Goal: Transaction & Acquisition: Purchase product/service

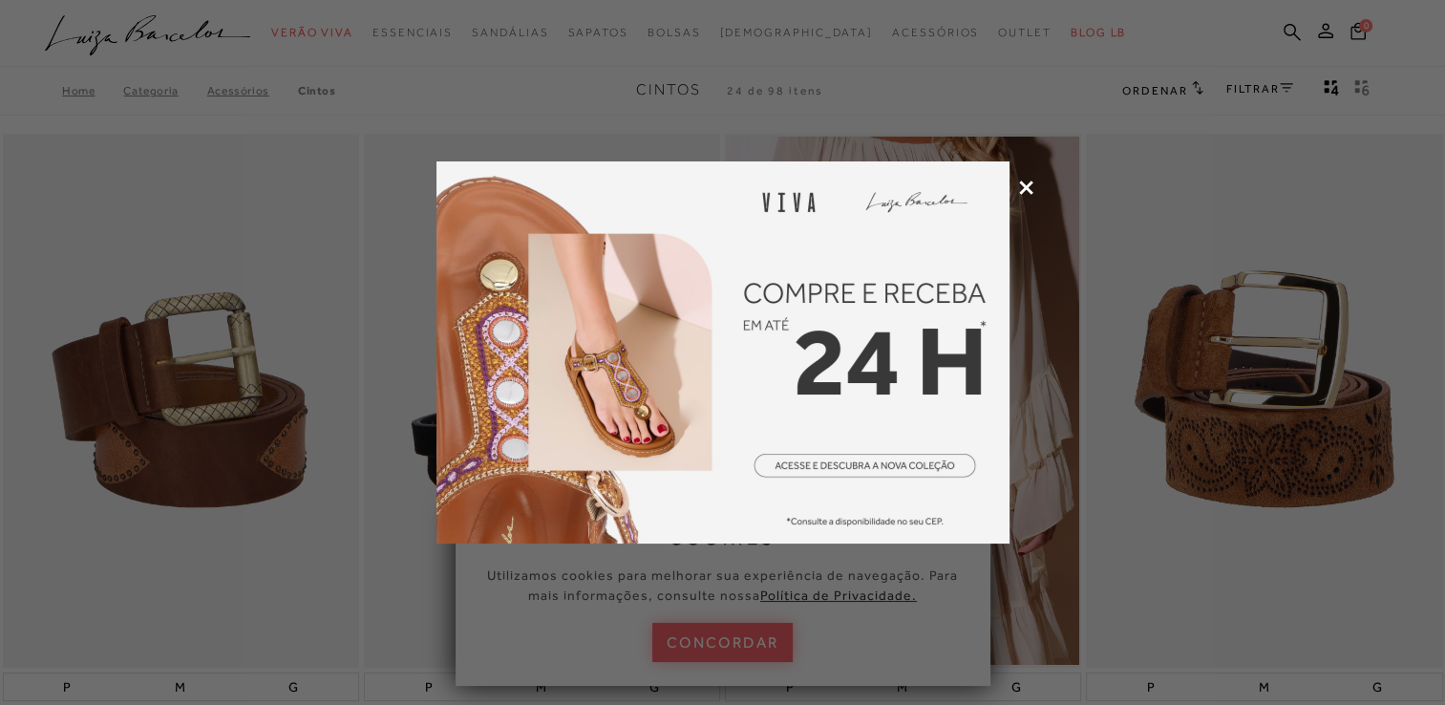
click at [1029, 188] on icon at bounding box center [1026, 188] width 14 height 14
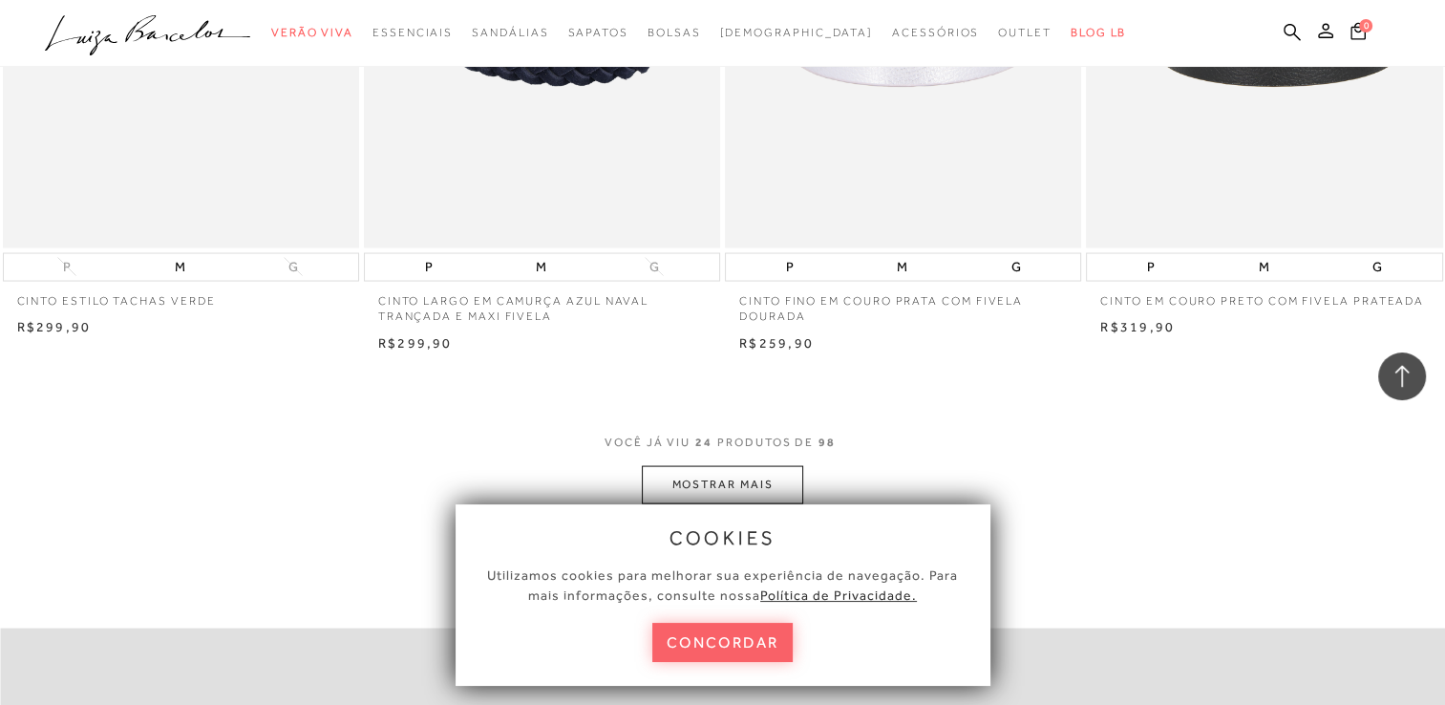
scroll to position [3726, 0]
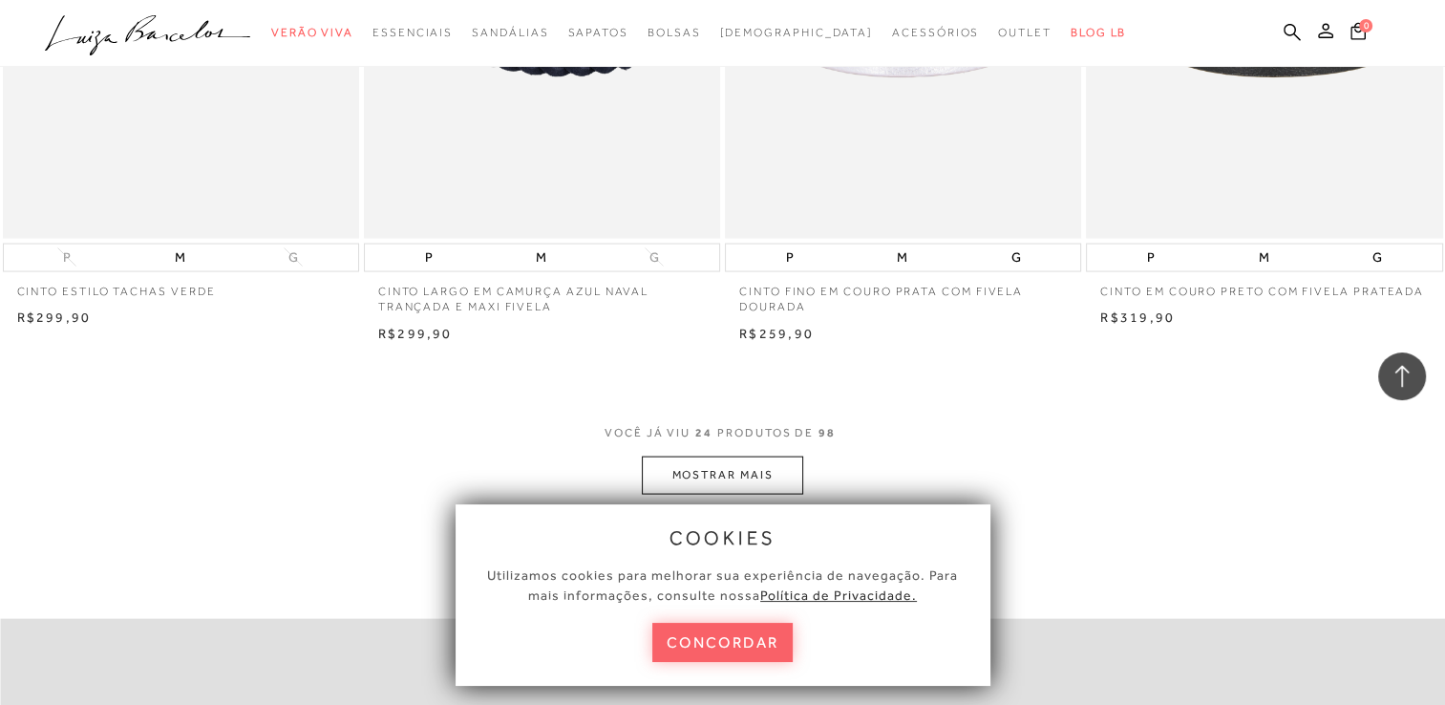
click at [767, 491] on div "cookies Utilizamos cookies para melhorar sua experiência de navegação. Para mai…" at bounding box center [723, 595] width 573 height 220
click at [769, 481] on button "MOSTRAR MAIS" at bounding box center [722, 475] width 160 height 37
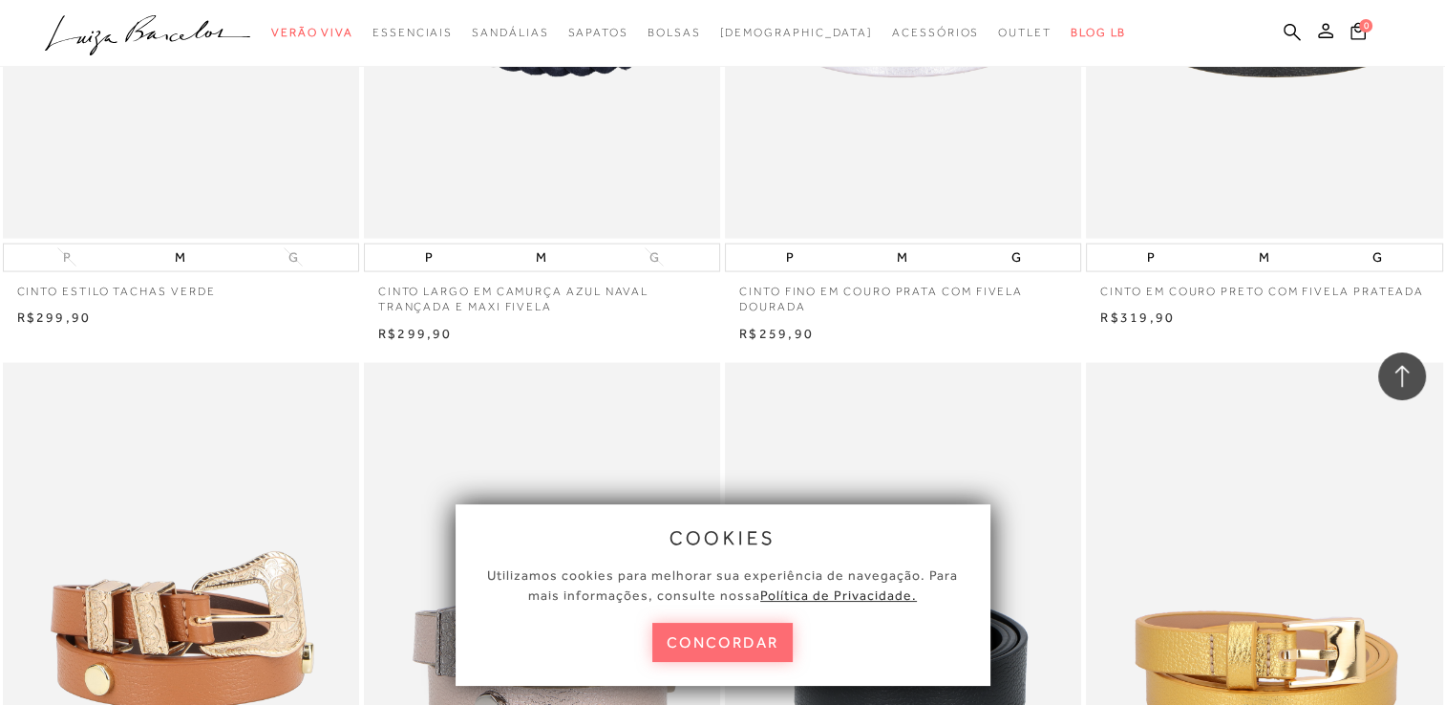
click at [746, 653] on button "concordar" at bounding box center [722, 642] width 141 height 39
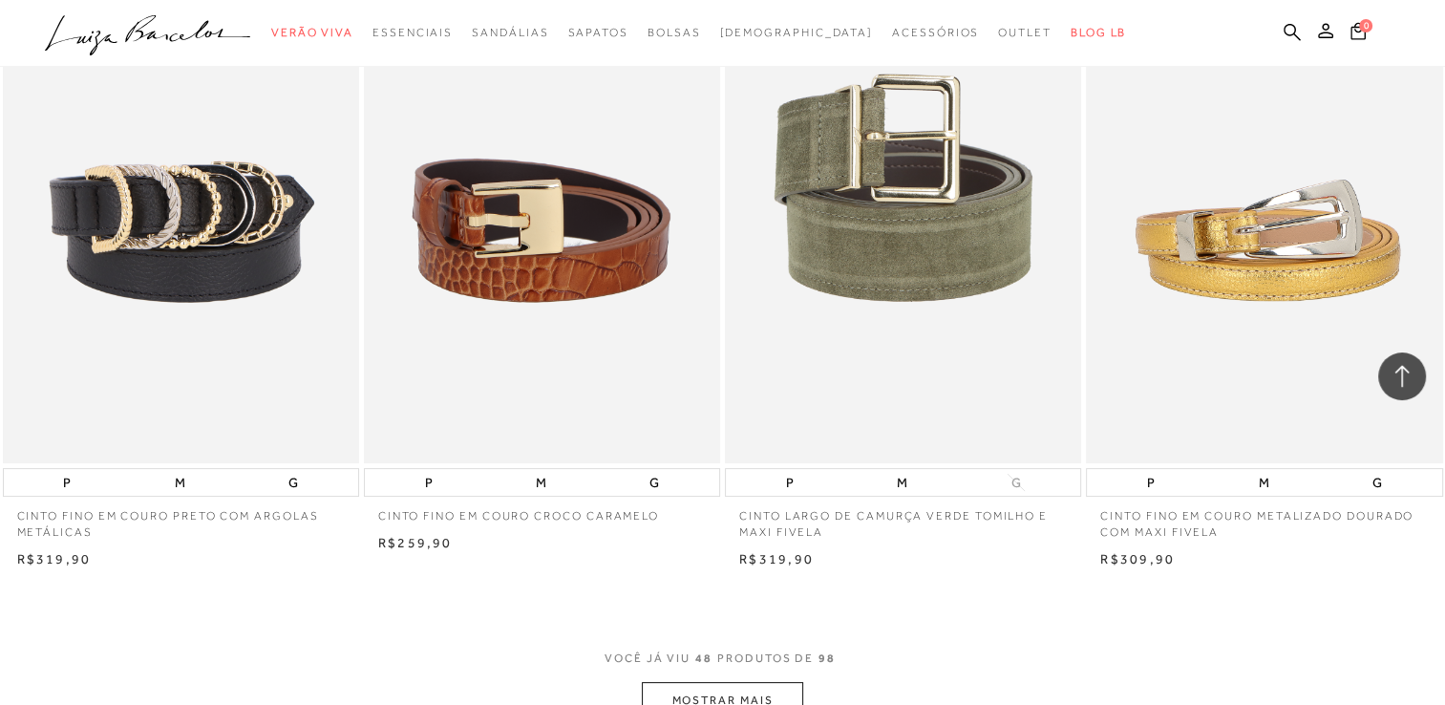
scroll to position [7642, 0]
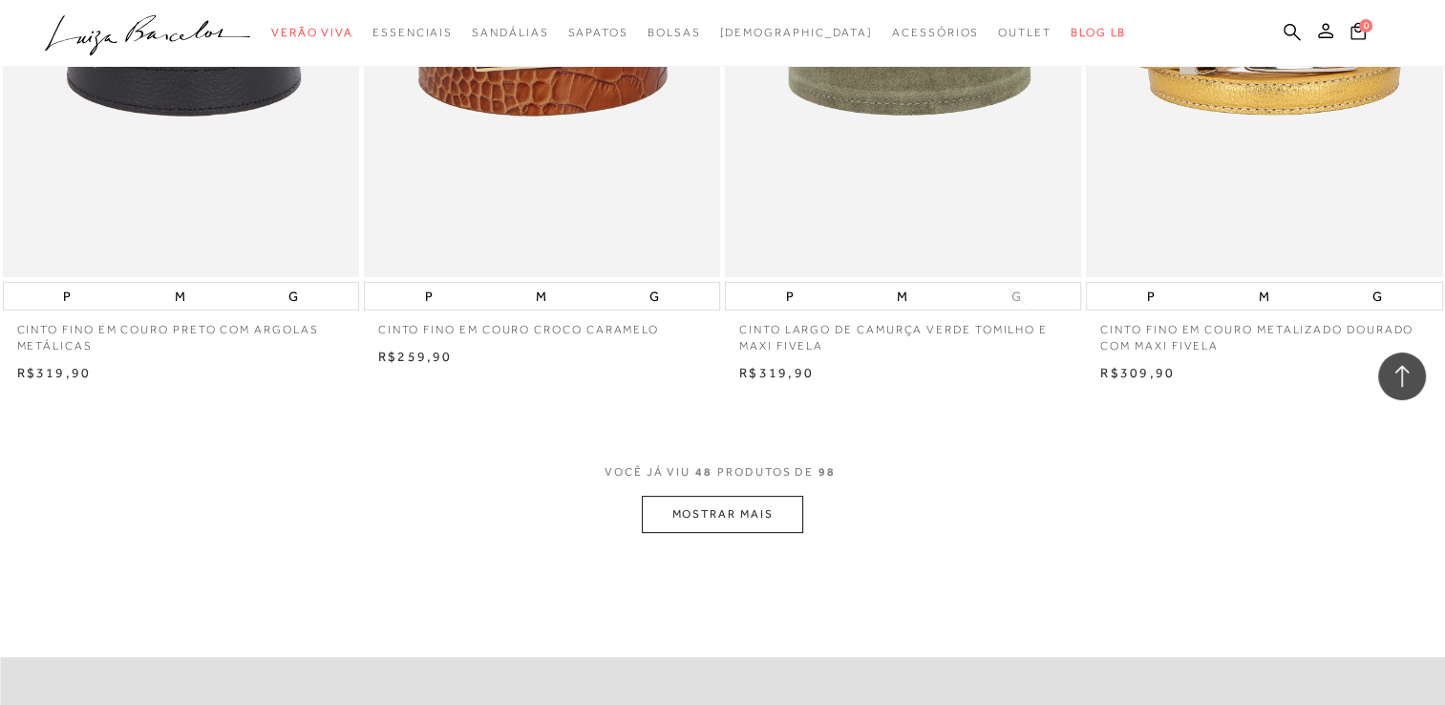
click at [711, 520] on button "MOSTRAR MAIS" at bounding box center [722, 514] width 160 height 37
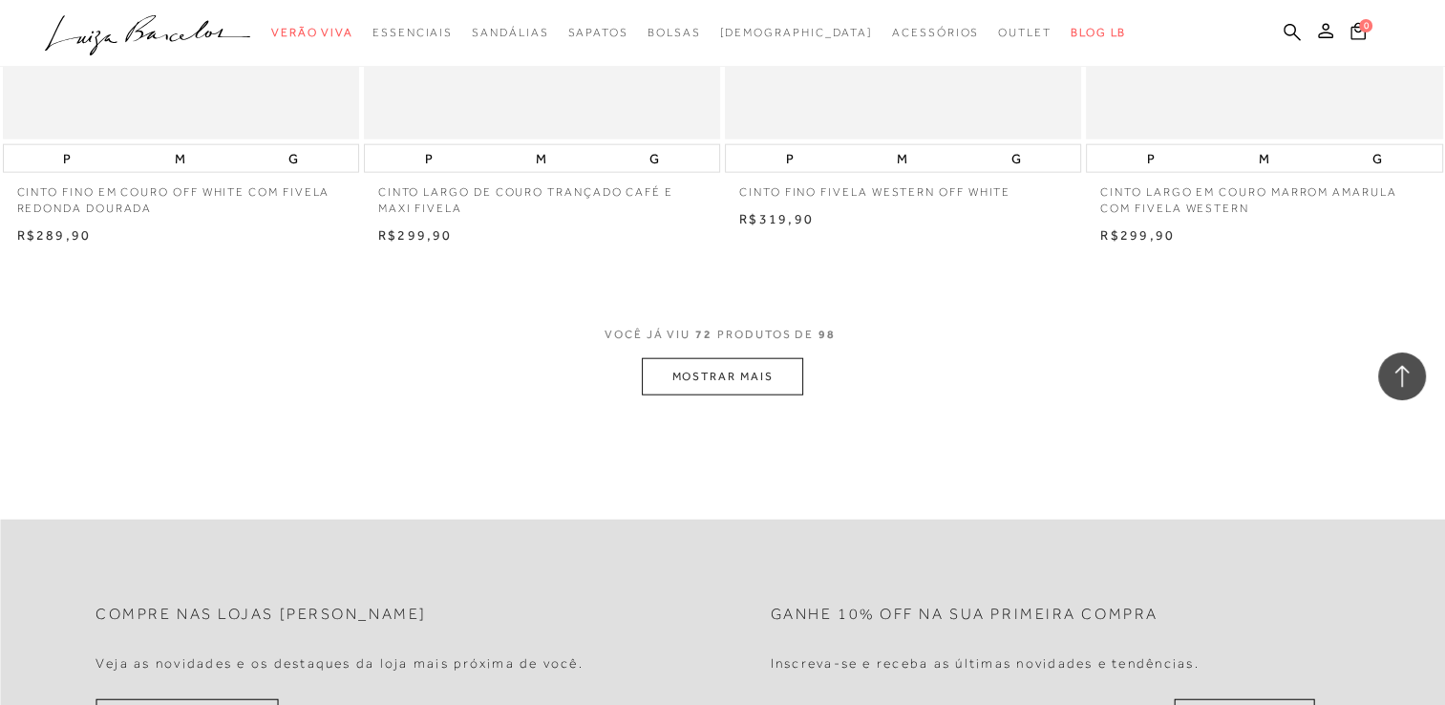
scroll to position [11750, 0]
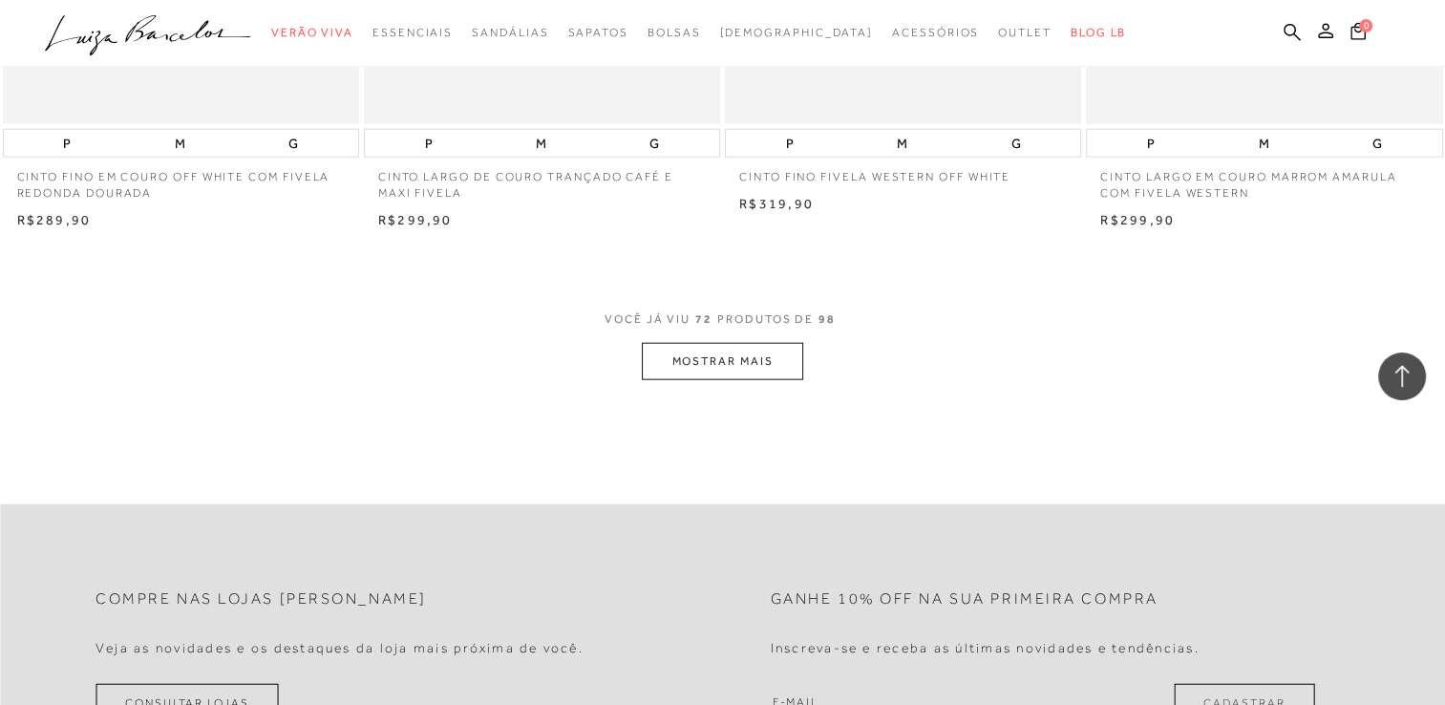
click at [763, 355] on button "MOSTRAR MAIS" at bounding box center [722, 361] width 160 height 37
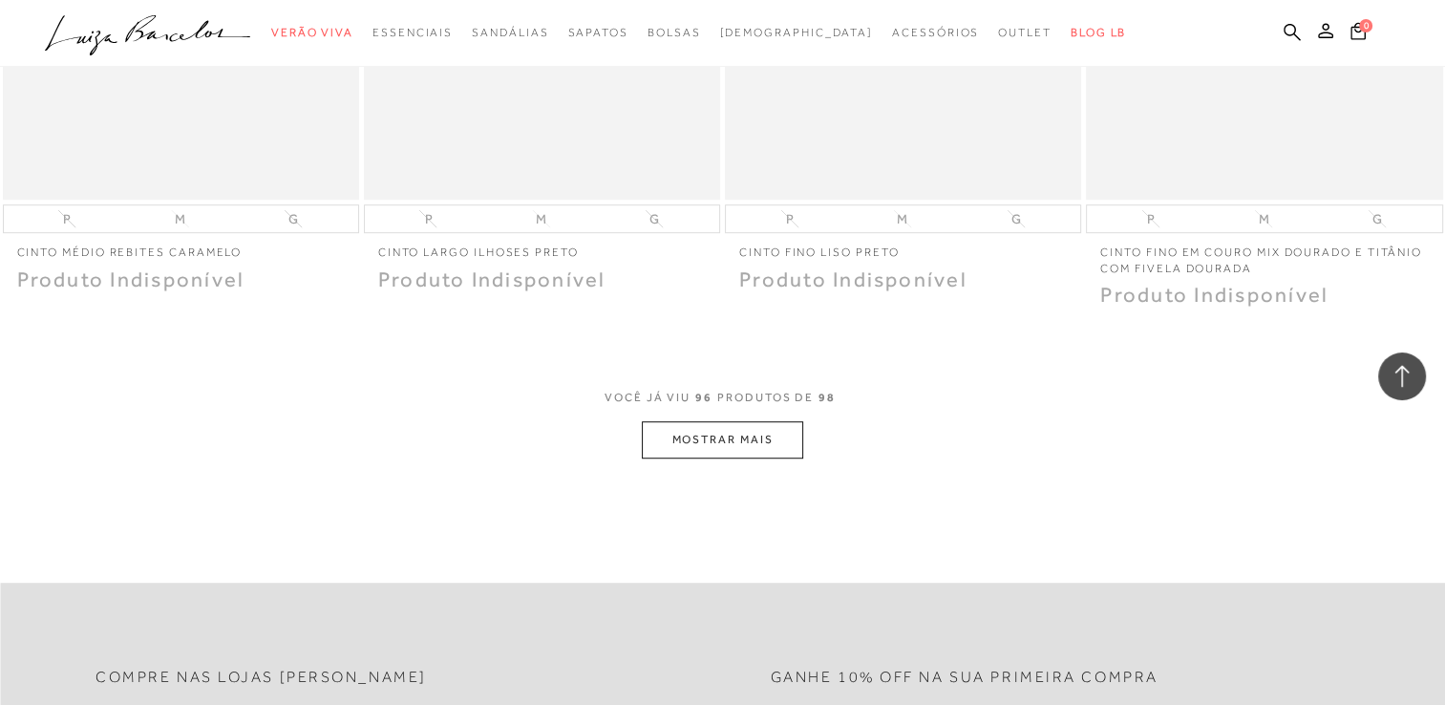
scroll to position [15667, 0]
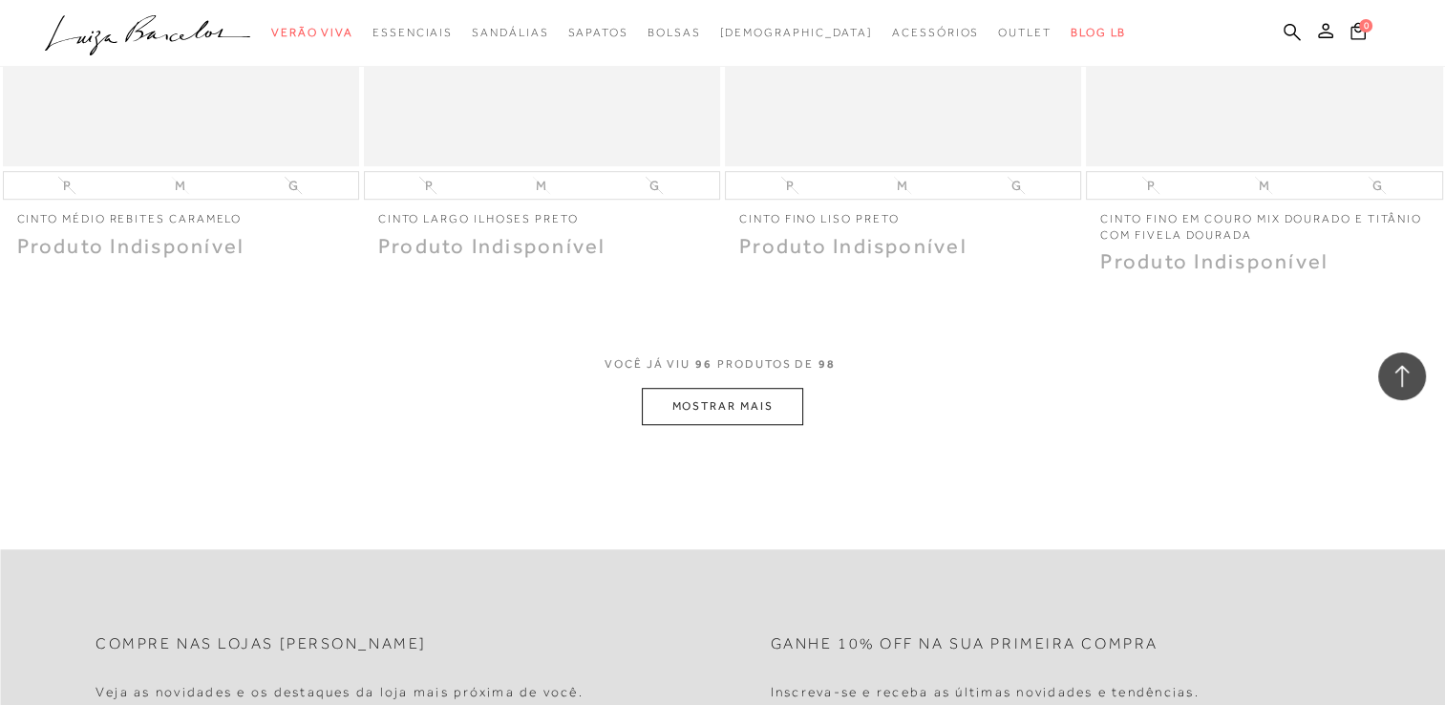
click at [738, 403] on button "MOSTRAR MAIS" at bounding box center [722, 406] width 160 height 37
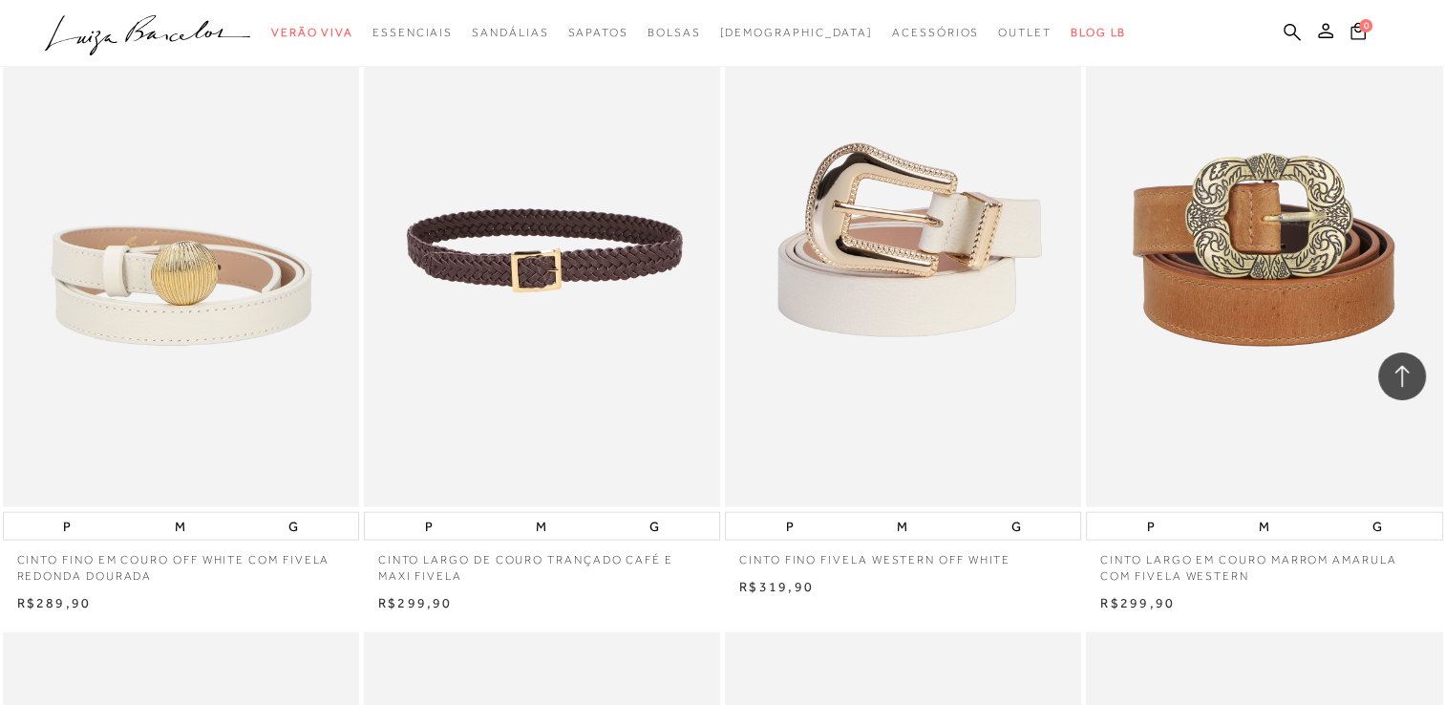
scroll to position [11368, 0]
click at [543, 418] on img at bounding box center [543, 239] width 354 height 535
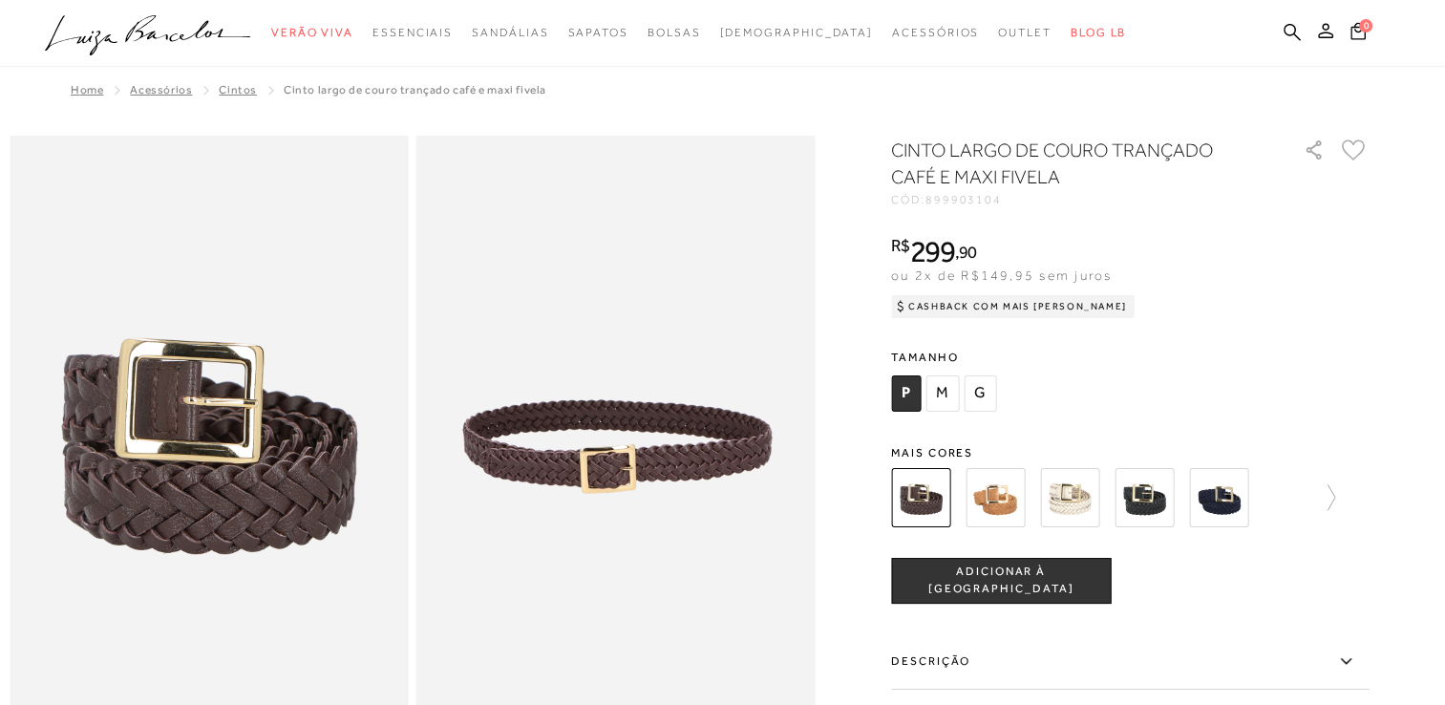
click at [1134, 497] on img at bounding box center [1144, 497] width 59 height 59
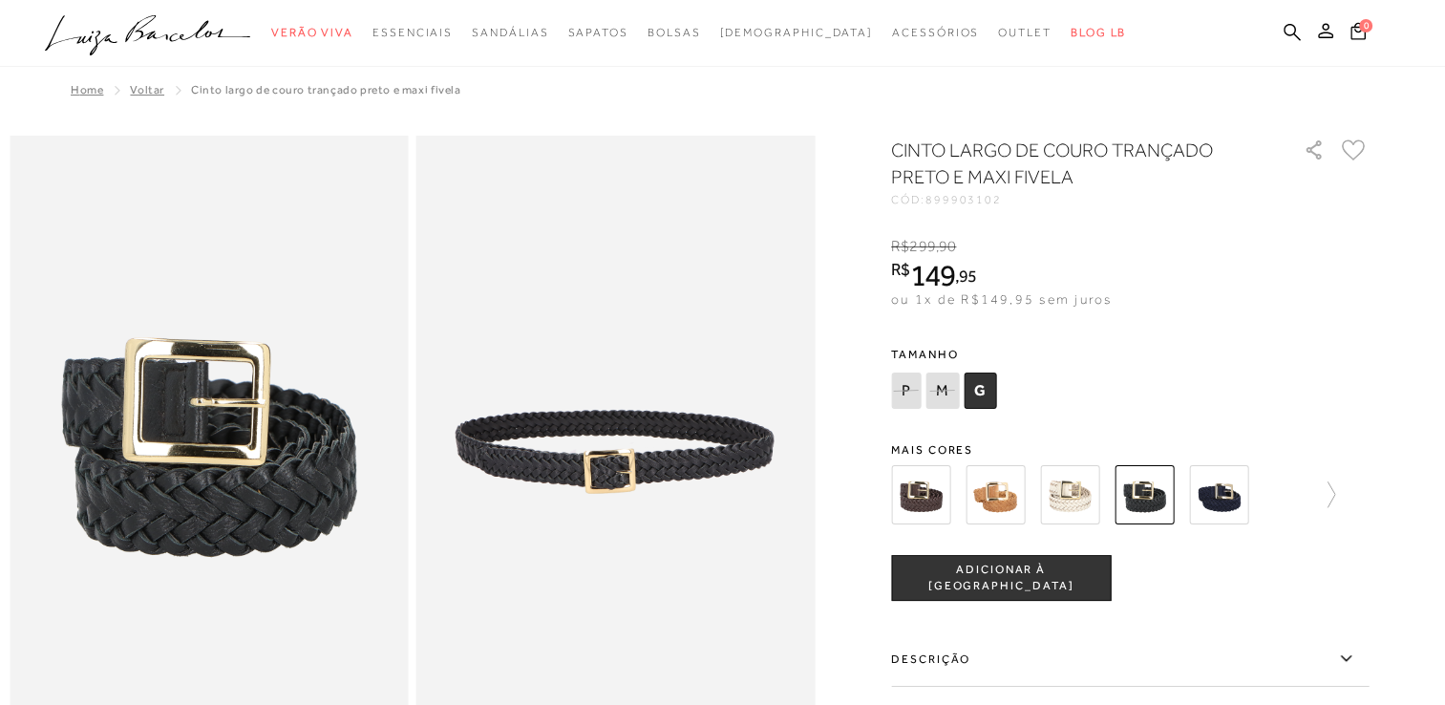
click at [1234, 506] on img at bounding box center [1218, 494] width 59 height 59
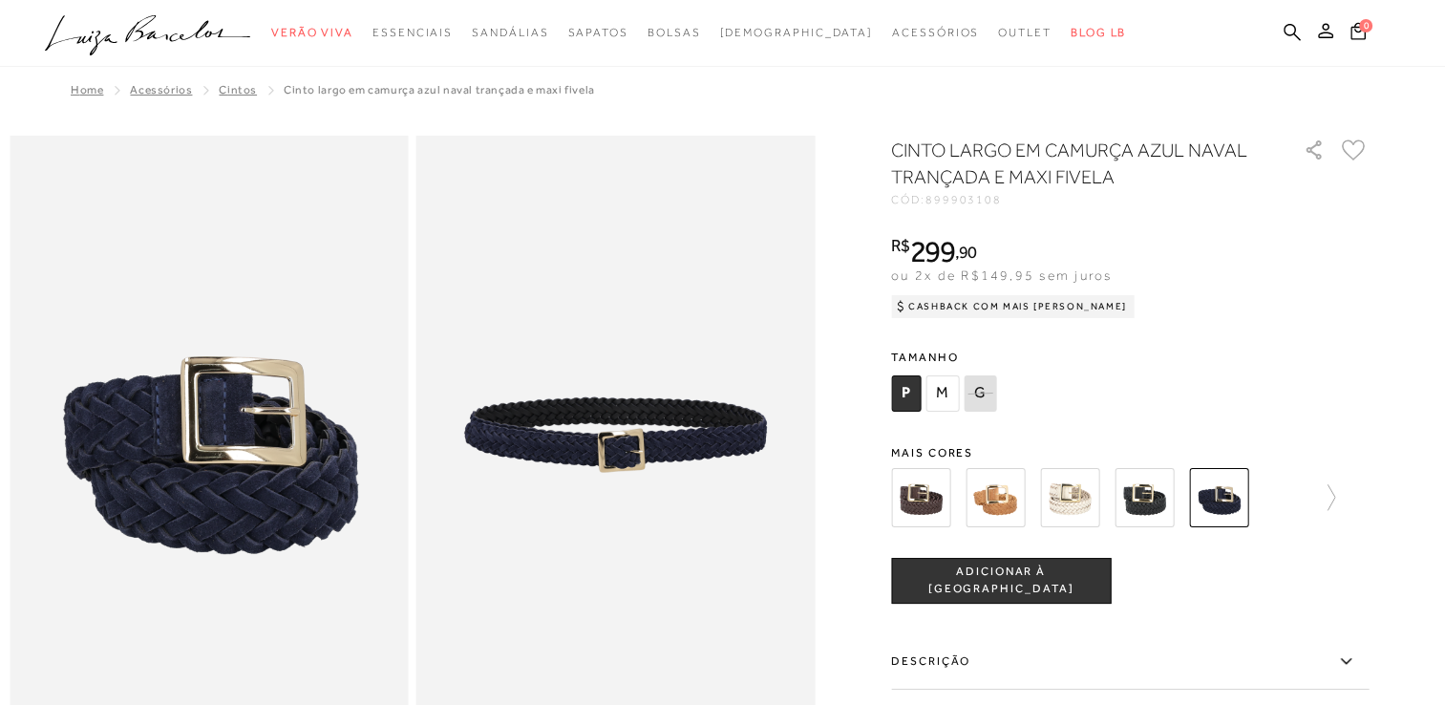
click at [1151, 510] on img at bounding box center [1144, 497] width 59 height 59
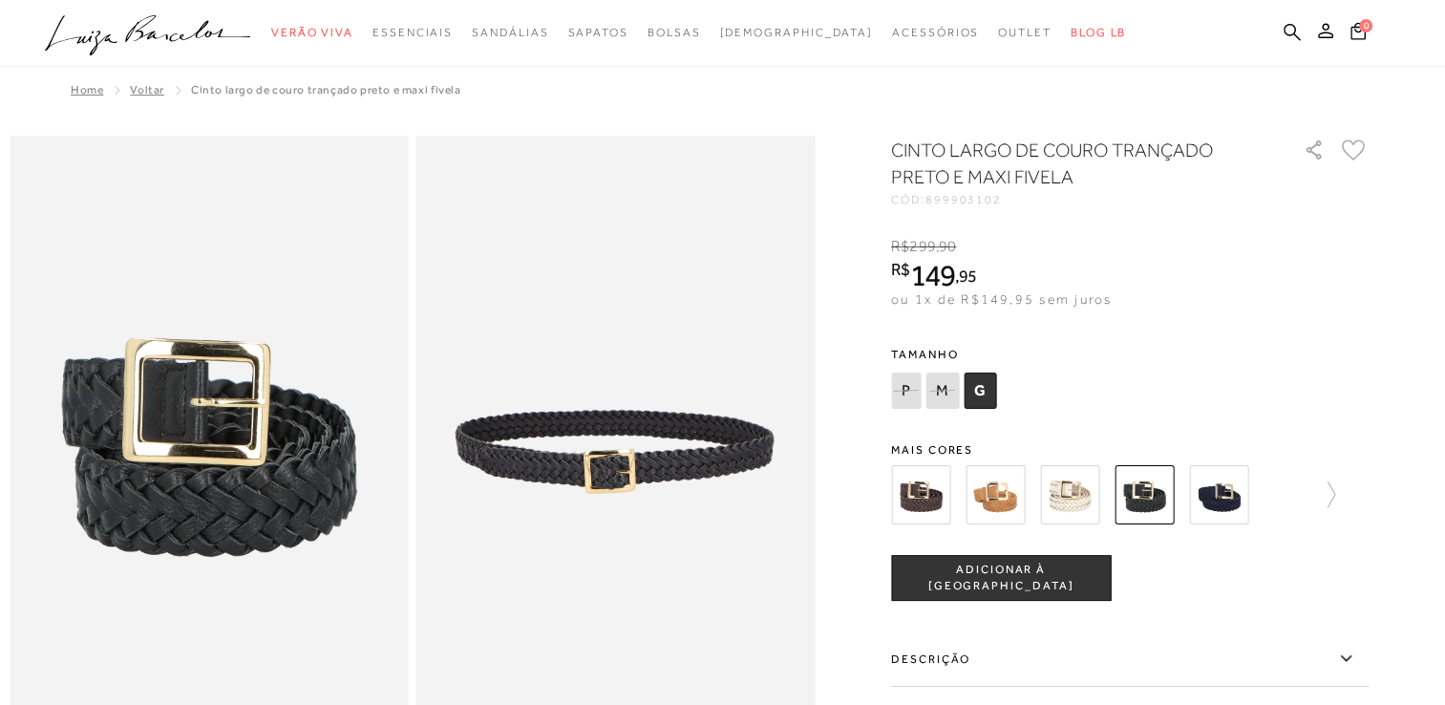
click at [976, 403] on span "G" at bounding box center [980, 391] width 32 height 36
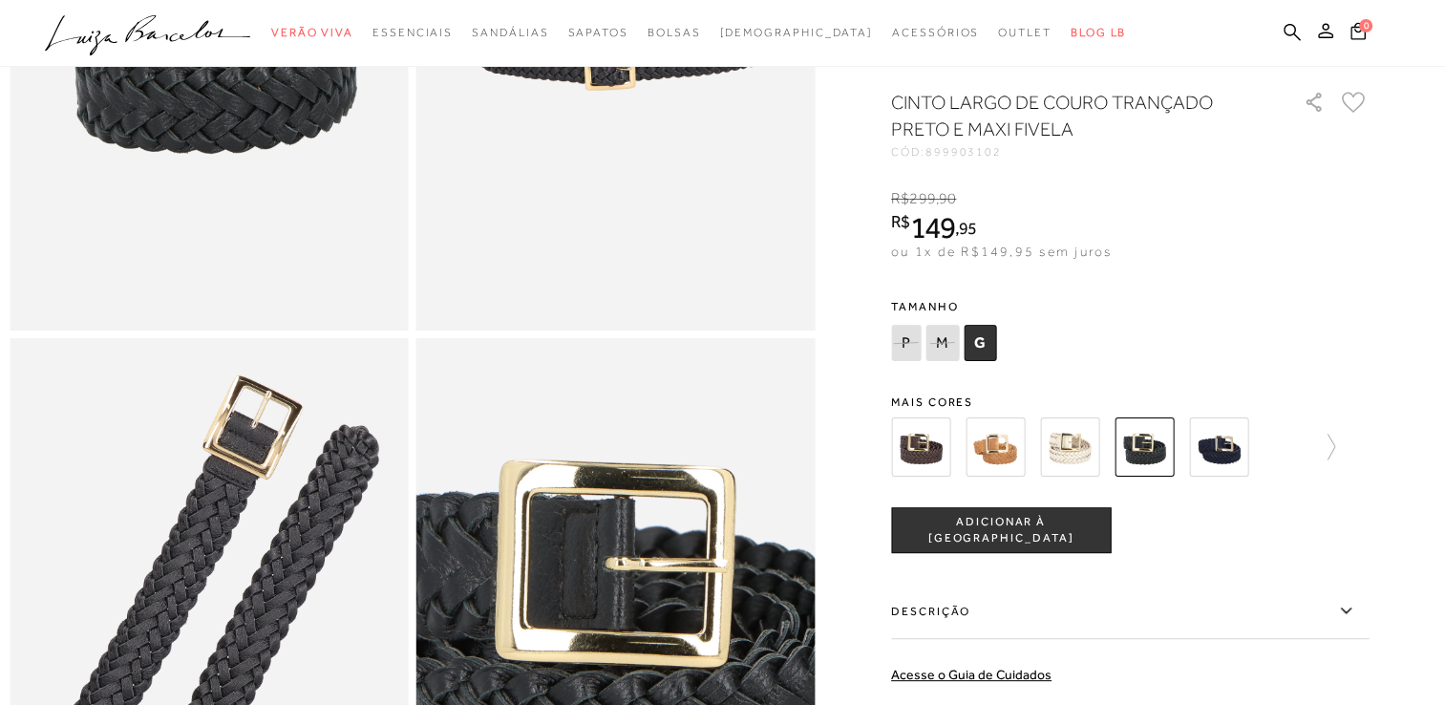
scroll to position [594, 0]
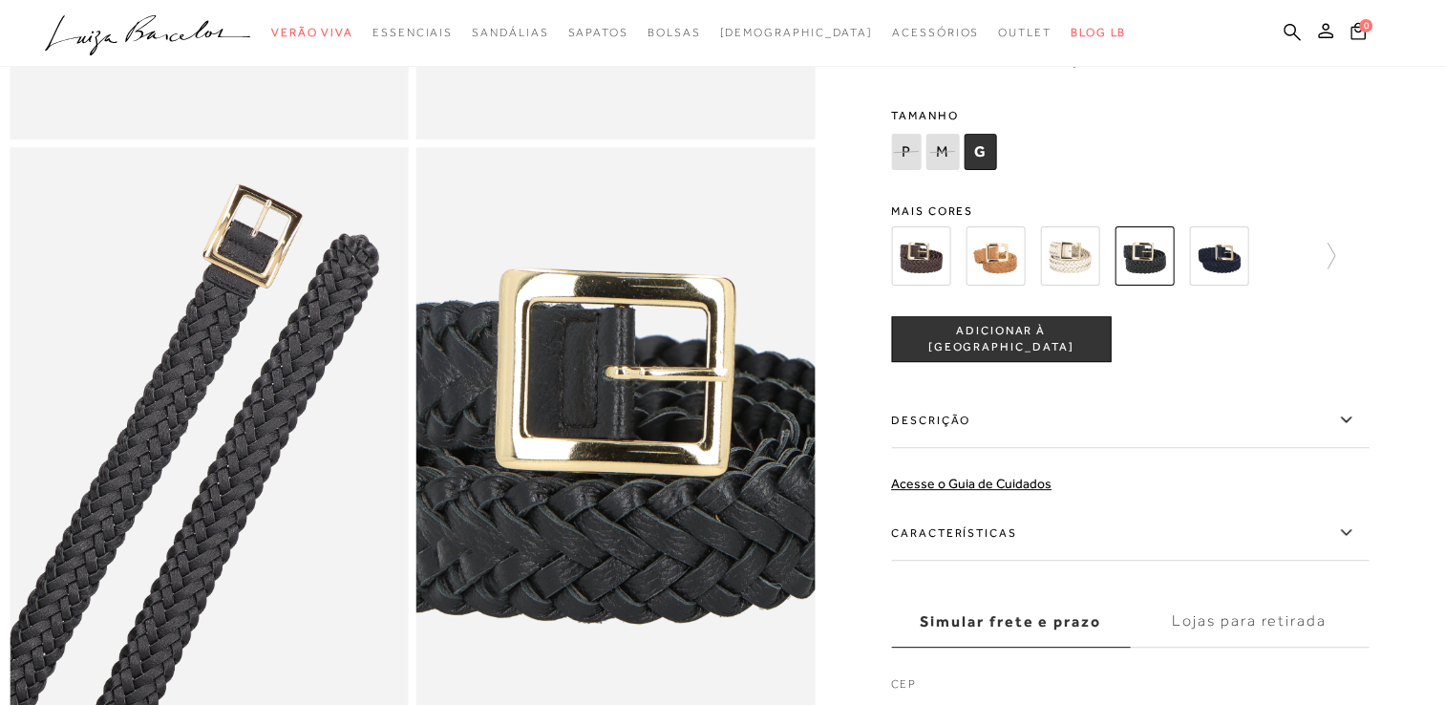
click at [1030, 448] on label "Descrição" at bounding box center [1130, 420] width 478 height 55
click at [0, 0] on input "Descrição" at bounding box center [0, 0] width 0 height 0
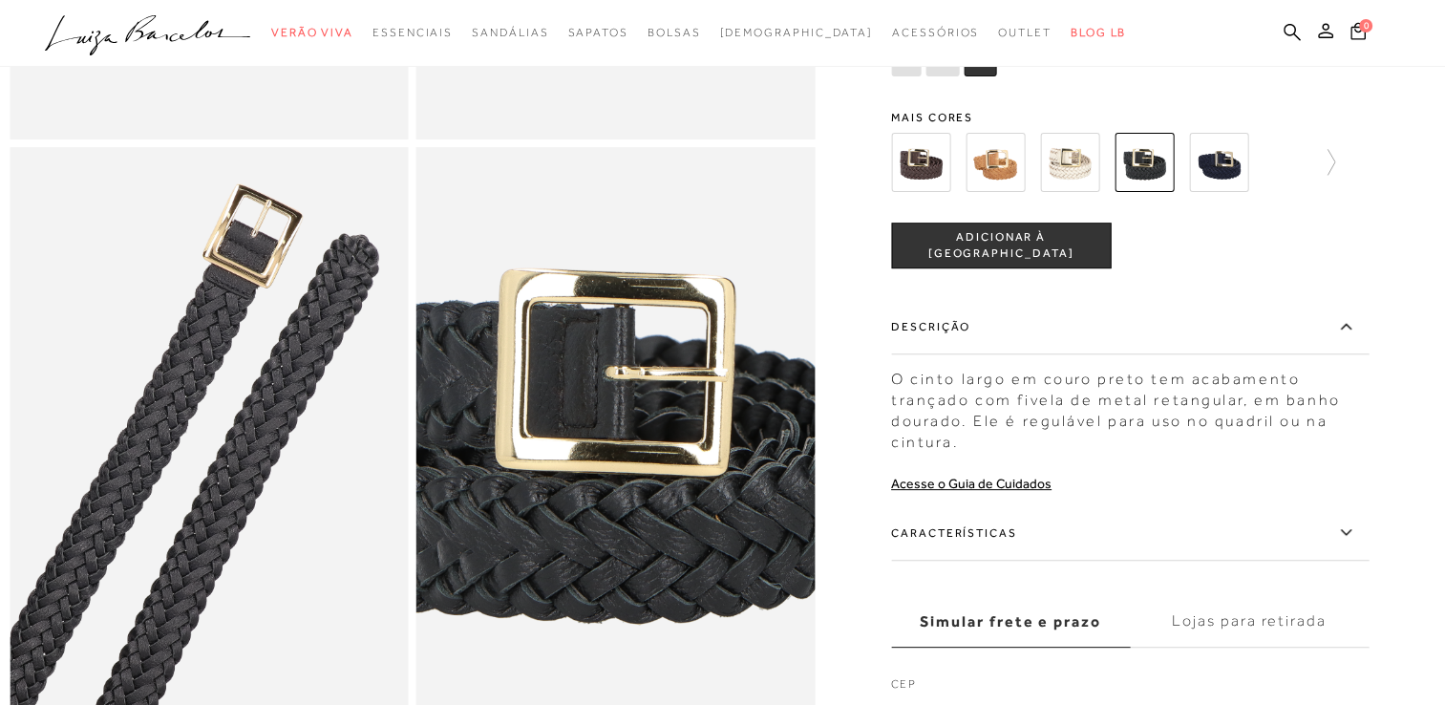
click at [1010, 561] on label "Características" at bounding box center [1130, 532] width 478 height 55
click at [0, 0] on input "Características" at bounding box center [0, 0] width 0 height 0
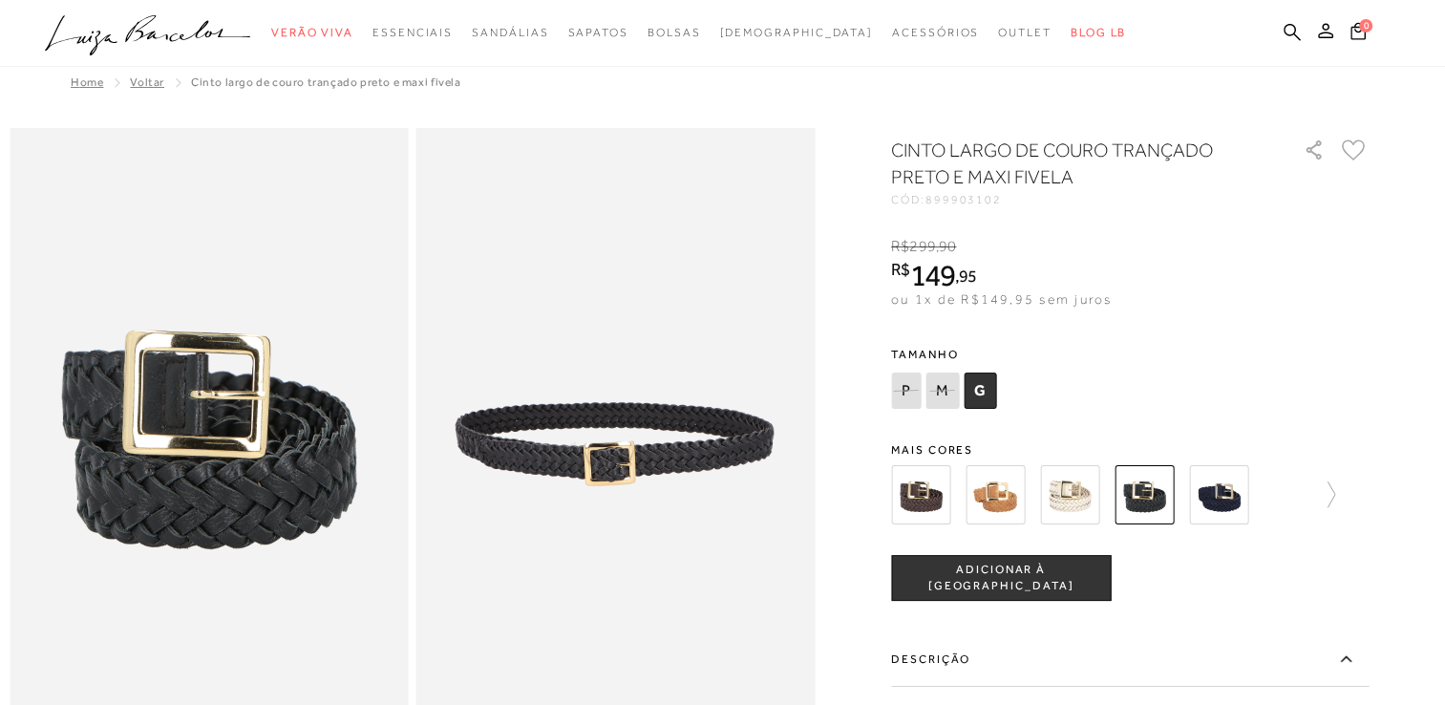
scroll to position [0, 0]
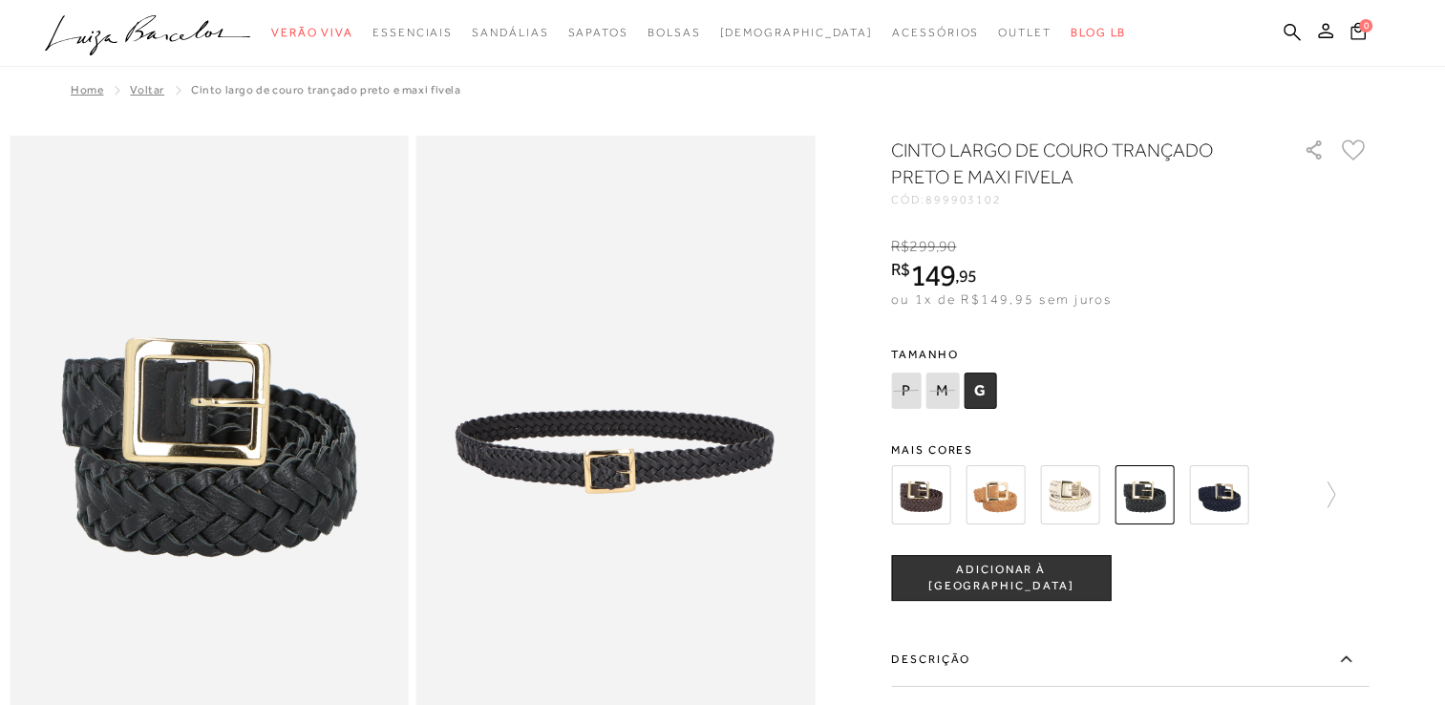
click at [942, 391] on icon at bounding box center [941, 390] width 25 height 22
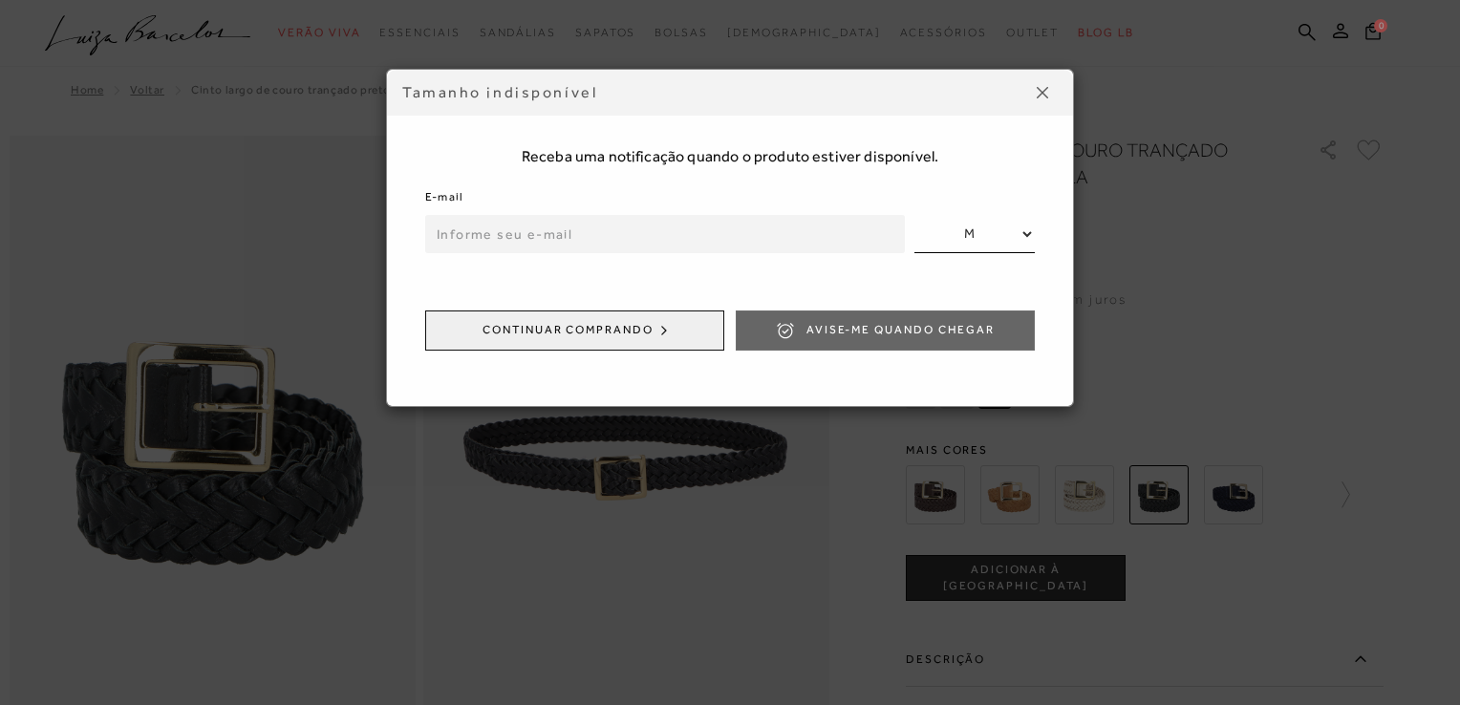
click at [1043, 94] on img at bounding box center [1041, 92] width 11 height 11
